Goal: Task Accomplishment & Management: Use online tool/utility

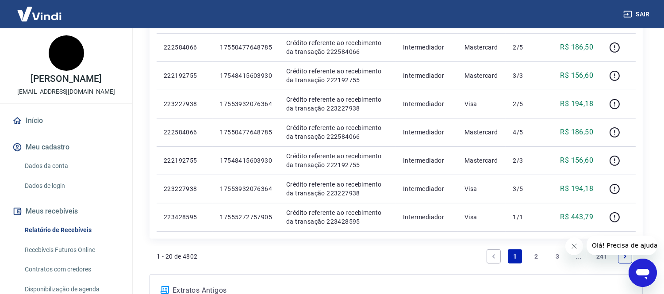
scroll to position [590, 0]
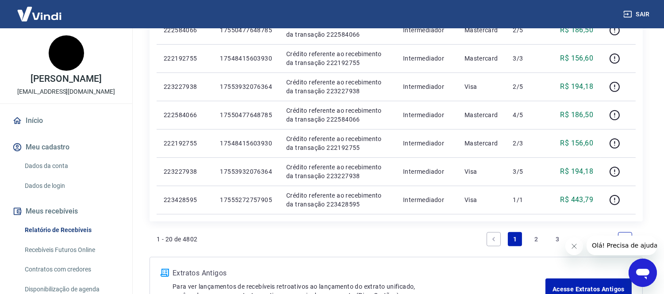
click at [576, 247] on icon "Fechar mensagem da empresa" at bounding box center [573, 245] width 7 height 7
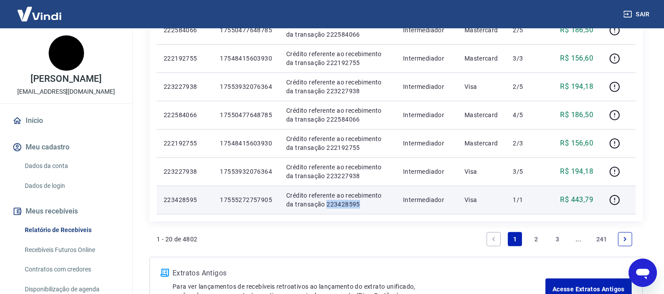
drag, startPoint x: 315, startPoint y: 206, endPoint x: 349, endPoint y: 205, distance: 34.5
click at [349, 205] on p "Crédito referente ao recebimento da transação 223428595" at bounding box center [337, 200] width 103 height 18
copy p "223428595"
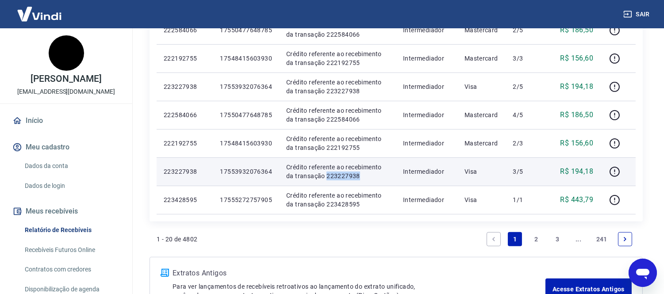
drag, startPoint x: 315, startPoint y: 174, endPoint x: 356, endPoint y: 180, distance: 41.1
click at [356, 180] on td "Crédito referente ao recebimento da transação 223227938" at bounding box center [337, 171] width 117 height 28
copy p "223227938"
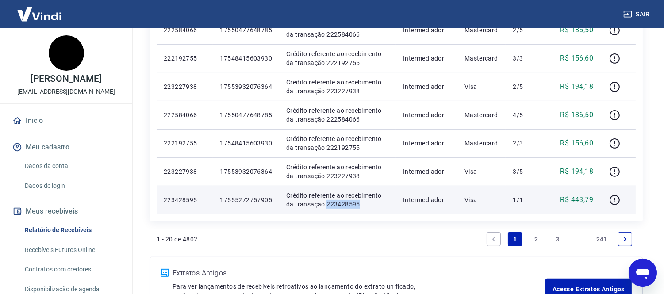
drag, startPoint x: 315, startPoint y: 204, endPoint x: 350, endPoint y: 203, distance: 34.5
click at [350, 203] on p "Crédito referente ao recebimento da transação 223428595" at bounding box center [337, 200] width 103 height 18
copy p "223428595"
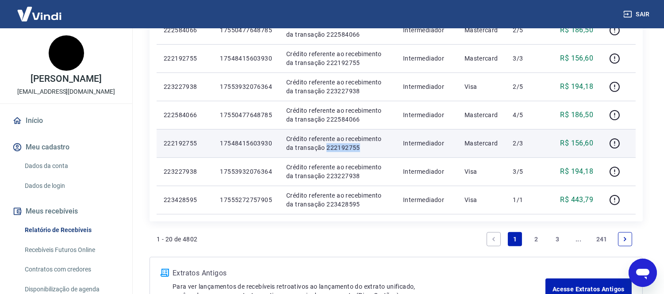
drag, startPoint x: 315, startPoint y: 148, endPoint x: 362, endPoint y: 149, distance: 46.9
click at [362, 149] on p "Crédito referente ao recebimento da transação 222192755" at bounding box center [337, 143] width 103 height 18
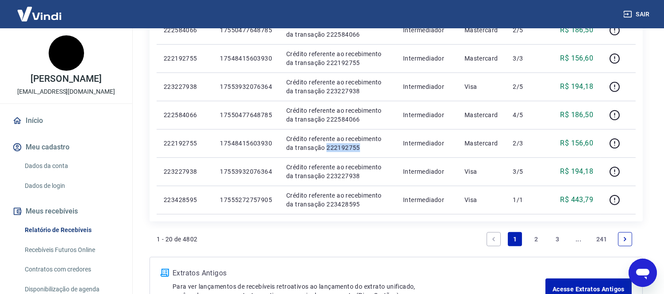
copy p "222192755"
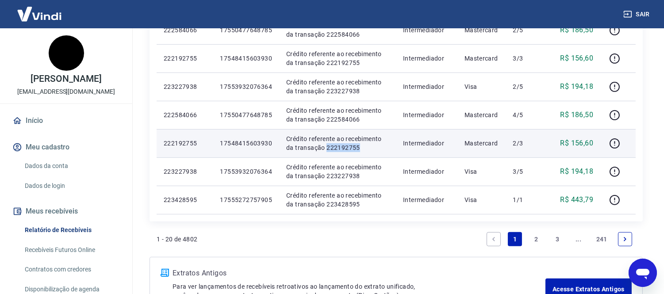
click at [328, 147] on p "Crédito referente ao recebimento da transação 222192755" at bounding box center [337, 143] width 103 height 18
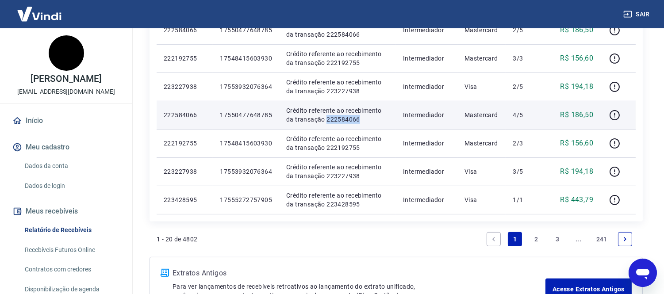
drag, startPoint x: 315, startPoint y: 119, endPoint x: 352, endPoint y: 118, distance: 36.7
click at [352, 118] on p "Crédito referente ao recebimento da transação 222584066" at bounding box center [337, 115] width 103 height 18
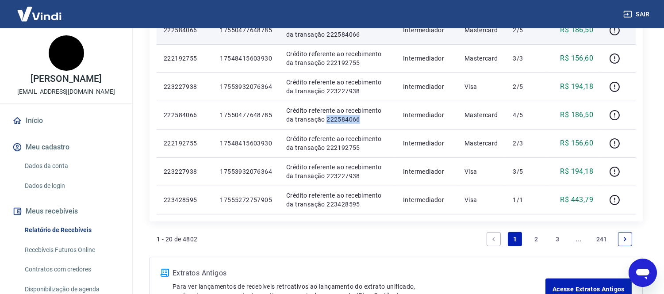
copy p "222584066"
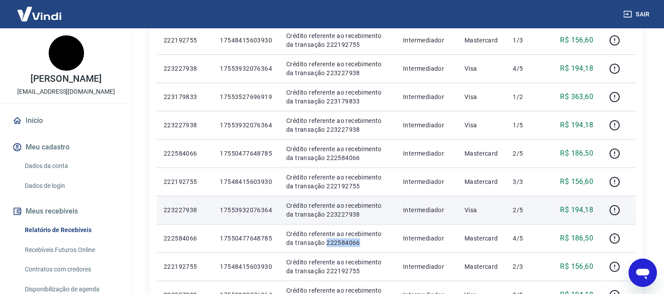
scroll to position [442, 0]
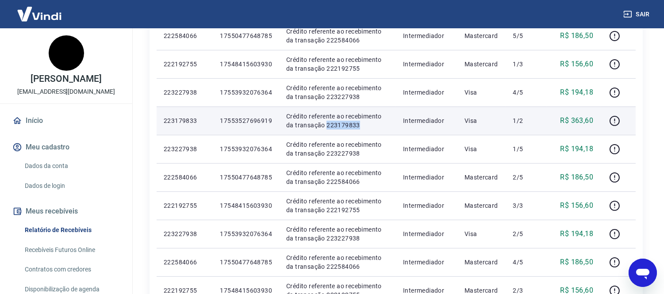
drag, startPoint x: 315, startPoint y: 125, endPoint x: 354, endPoint y: 126, distance: 38.9
click at [354, 126] on p "Crédito referente ao recebimento da transação 223179833" at bounding box center [337, 121] width 103 height 18
copy p "223179833"
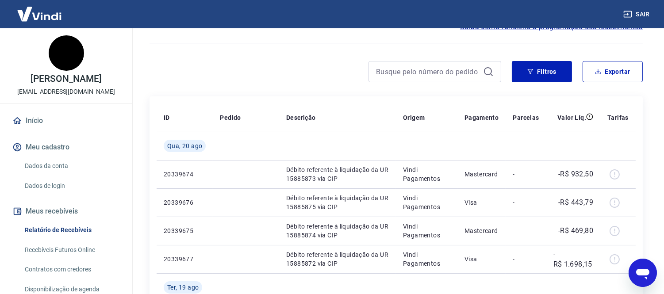
scroll to position [0, 0]
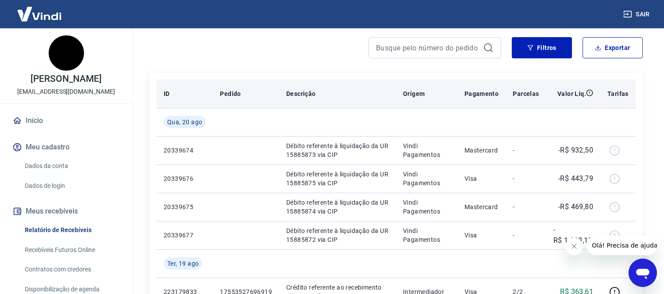
scroll to position [98, 0]
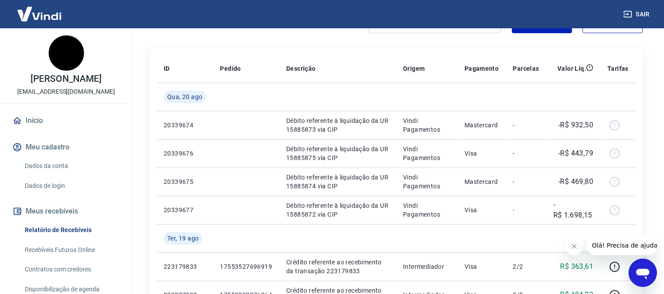
click at [576, 246] on icon "Fechar mensagem da empresa" at bounding box center [573, 245] width 7 height 7
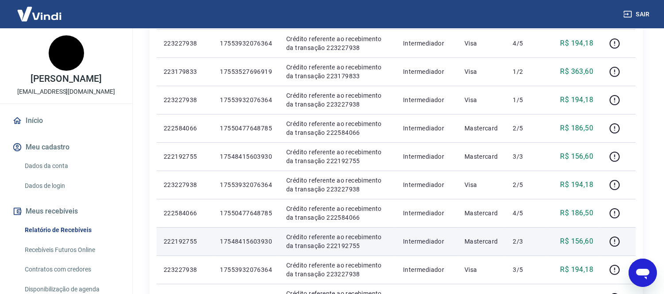
scroll to position [541, 0]
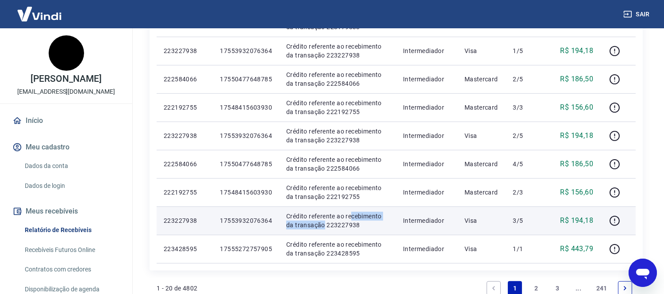
drag, startPoint x: 315, startPoint y: 224, endPoint x: 350, endPoint y: 219, distance: 35.7
click at [350, 219] on p "Crédito referente ao recebimento da transação 223227938" at bounding box center [337, 221] width 103 height 18
click at [334, 226] on p "Crédito referente ao recebimento da transação 223227938" at bounding box center [337, 221] width 103 height 18
drag, startPoint x: 316, startPoint y: 226, endPoint x: 357, endPoint y: 226, distance: 40.7
click at [357, 226] on p "Crédito referente ao recebimento da transação 223227938" at bounding box center [337, 221] width 103 height 18
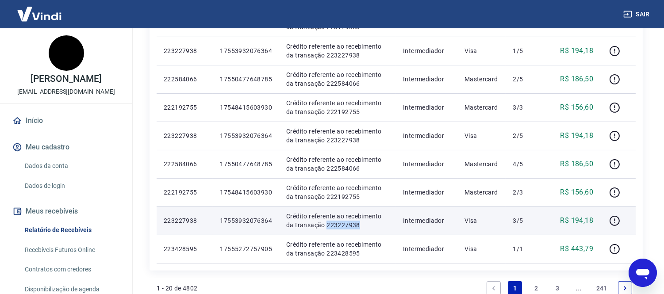
copy p "223227938"
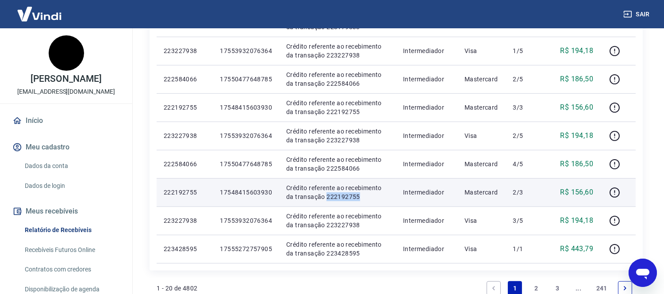
drag, startPoint x: 316, startPoint y: 196, endPoint x: 351, endPoint y: 196, distance: 34.9
click at [351, 196] on p "Crédito referente ao recebimento da transação 222192755" at bounding box center [337, 193] width 103 height 18
copy p "222192755"
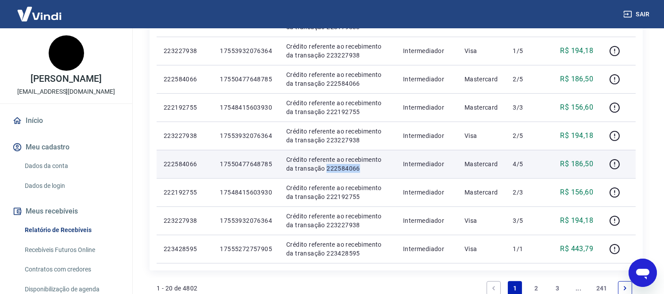
drag, startPoint x: 315, startPoint y: 167, endPoint x: 355, endPoint y: 167, distance: 40.3
click at [355, 167] on p "Crédito referente ao recebimento da transação 222584066" at bounding box center [337, 164] width 103 height 18
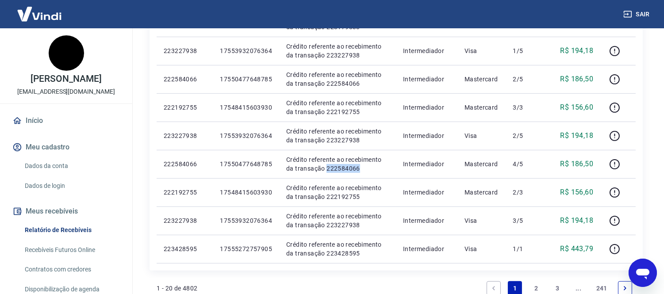
copy p "222584066"
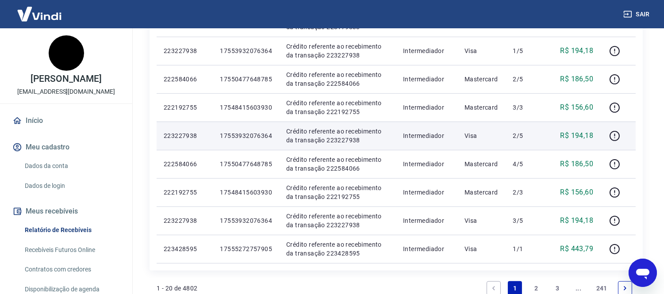
click at [315, 139] on p "Crédito referente ao recebimento da transação 223227938" at bounding box center [337, 136] width 103 height 18
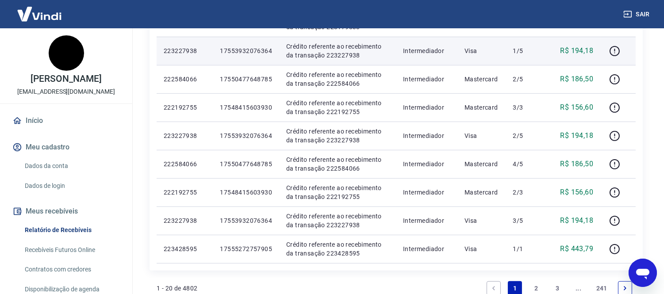
scroll to position [491, 0]
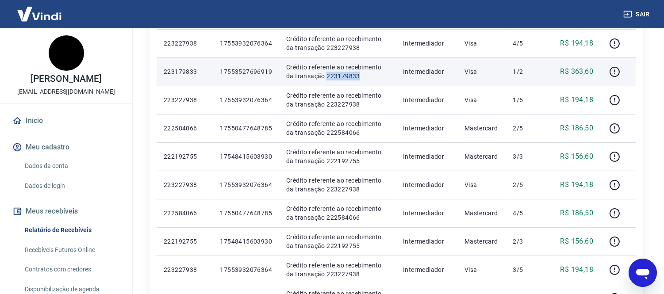
drag, startPoint x: 316, startPoint y: 75, endPoint x: 348, endPoint y: 74, distance: 31.4
click at [348, 74] on p "Crédito referente ao recebimento da transação 223179833" at bounding box center [337, 72] width 103 height 18
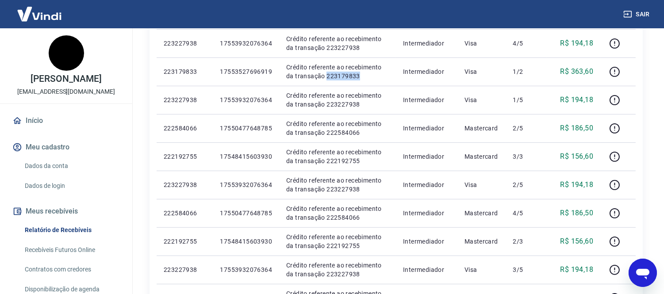
copy p "223179833"
